Goal: Find specific page/section: Find specific page/section

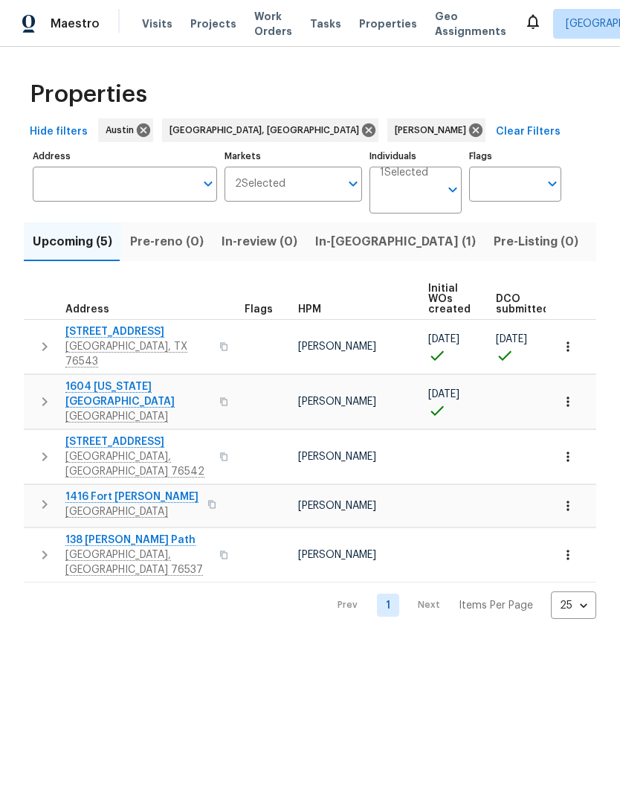
click at [429, 198] on input "Individuals" at bounding box center [410, 196] width 60 height 35
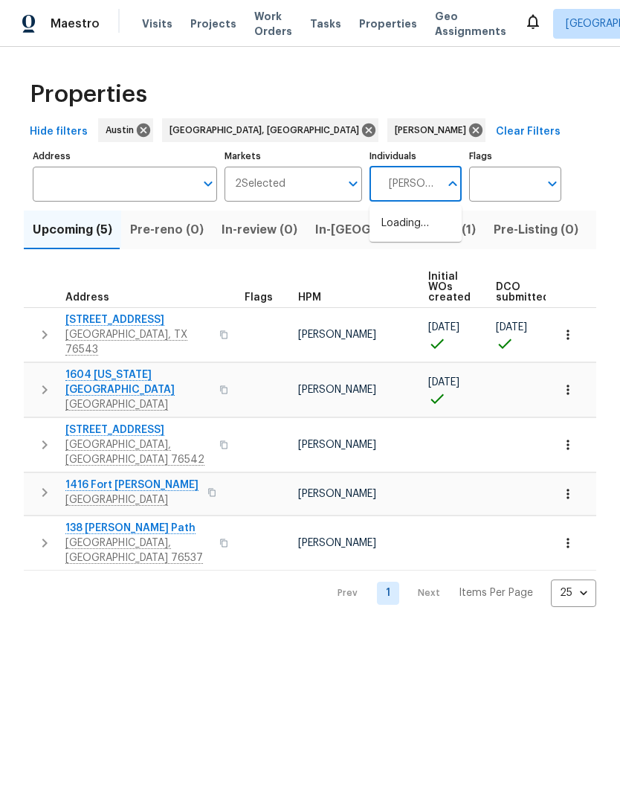
type input "[PERSON_NAME]"
click at [377, 225] on li "[PERSON_NAME]" at bounding box center [416, 231] width 92 height 40
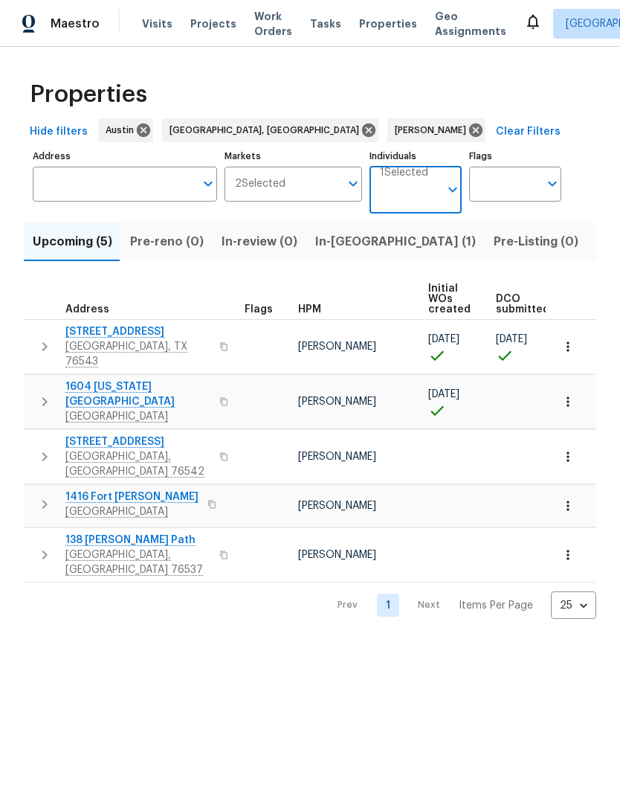
click at [420, 197] on input "Individuals" at bounding box center [410, 196] width 60 height 35
click at [420, 196] on input "Individuals" at bounding box center [410, 196] width 60 height 35
click at [429, 192] on input "Individuals" at bounding box center [410, 196] width 60 height 35
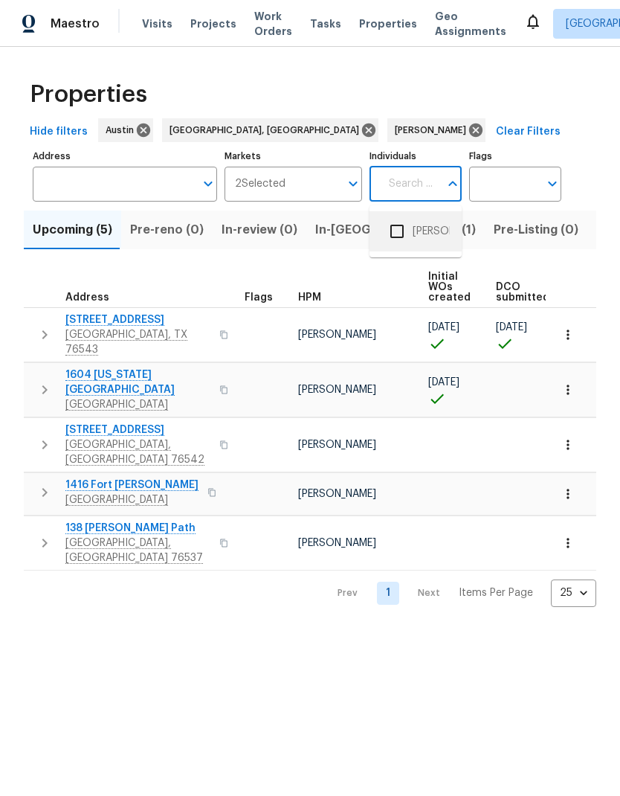
click at [395, 226] on input "checkbox" at bounding box center [397, 231] width 31 height 31
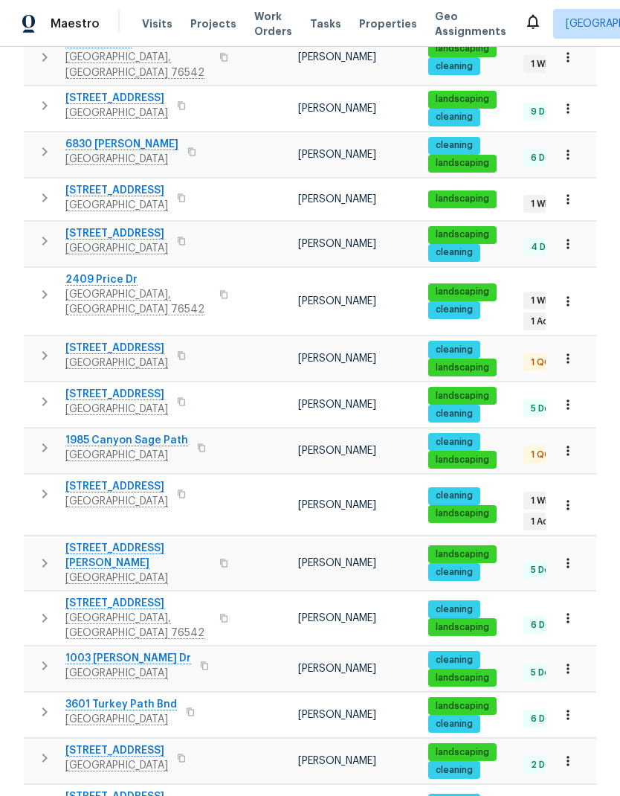
scroll to position [60, 0]
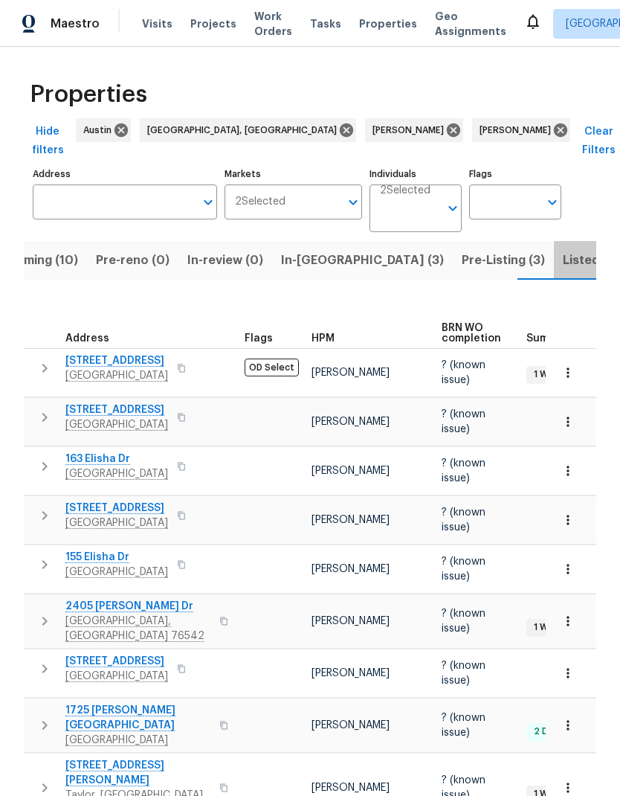
click at [563, 250] on span "Listed (26)" at bounding box center [595, 260] width 64 height 21
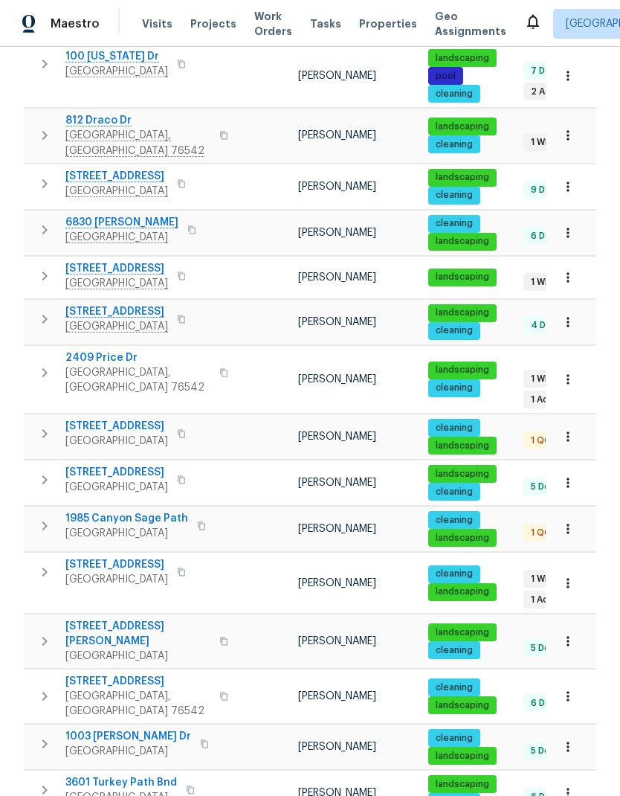
scroll to position [627, 0]
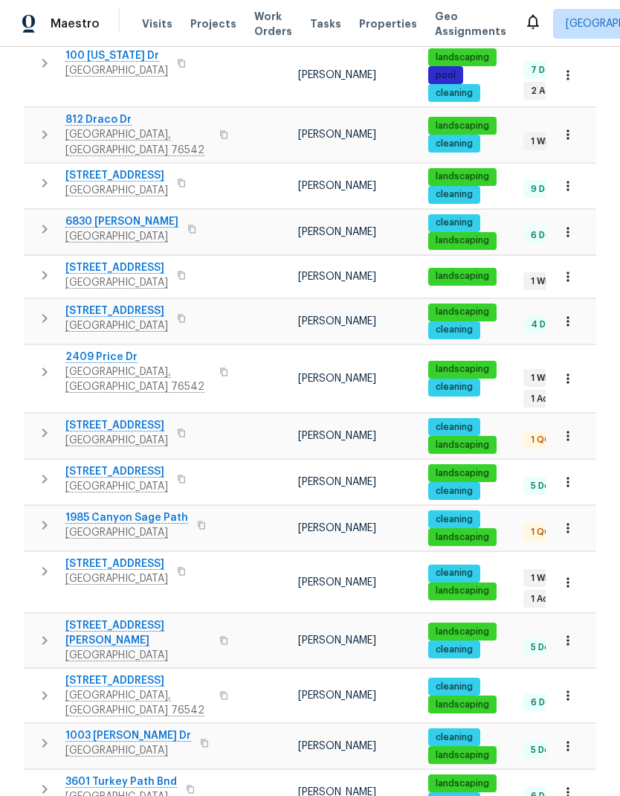
click at [156, 774] on span "3601 Turkey Path Bnd" at bounding box center [121, 781] width 112 height 15
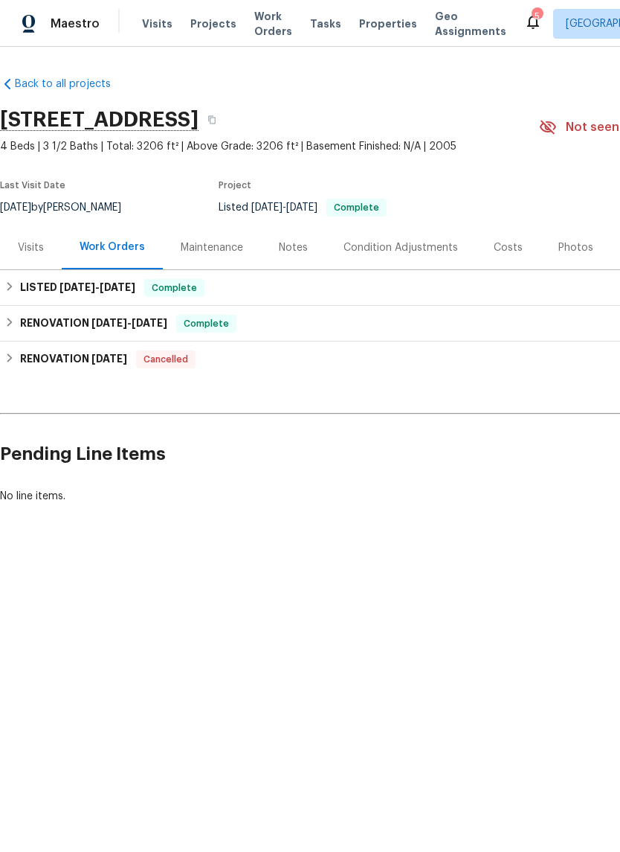
click at [30, 249] on div "Visits" at bounding box center [31, 247] width 26 height 15
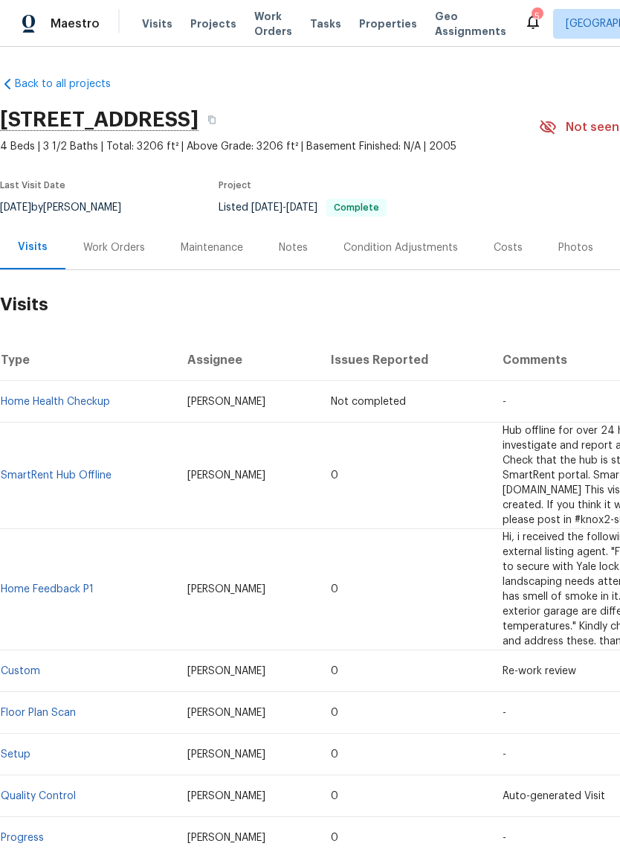
click at [33, 470] on link "SmartRent Hub Offline" at bounding box center [56, 475] width 111 height 10
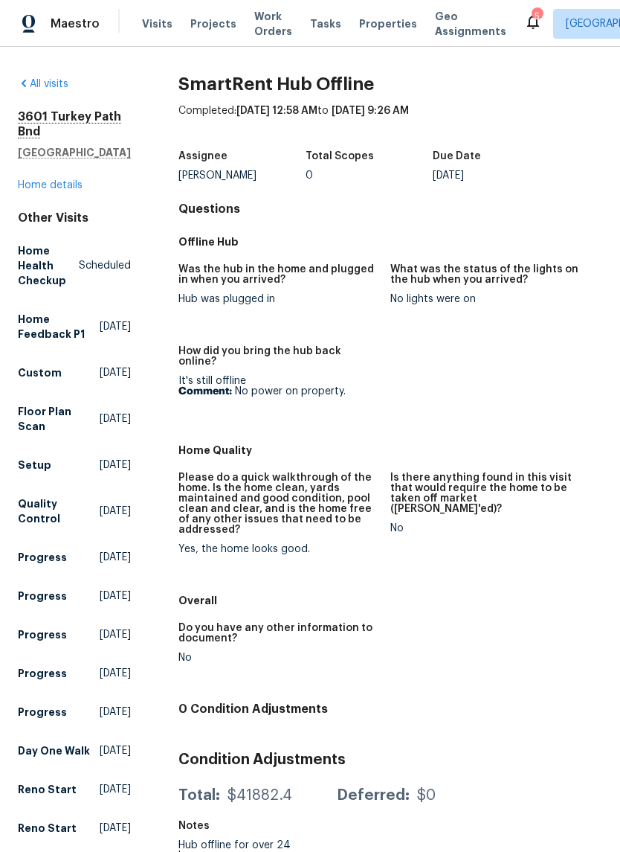
click at [54, 200] on div "All visits 3601 Turkey Path Bnd Cedar Park, TX 78613 Home details Other Visits …" at bounding box center [74, 525] width 113 height 896
click at [60, 187] on link "Home details" at bounding box center [50, 185] width 65 height 10
